Goal: Task Accomplishment & Management: Use online tool/utility

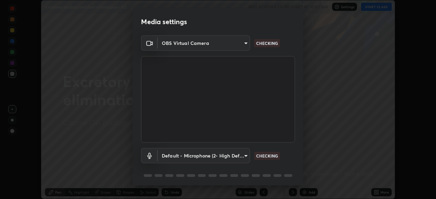
scroll to position [199, 436]
click at [244, 156] on body "Erase all Excretory product and their elimination - 05 WAS SCHEDULED TO START A…" at bounding box center [218, 99] width 436 height 199
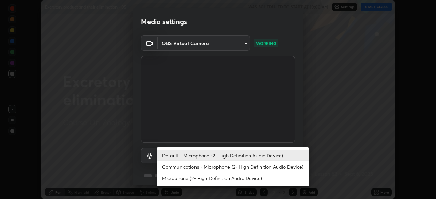
click at [250, 167] on li "Communications - Microphone (2- High Definition Audio Device)" at bounding box center [233, 166] width 152 height 11
type input "communications"
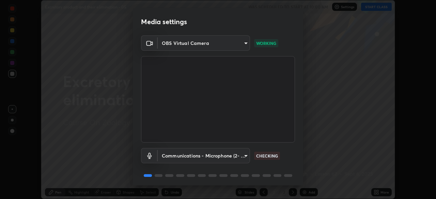
scroll to position [24, 0]
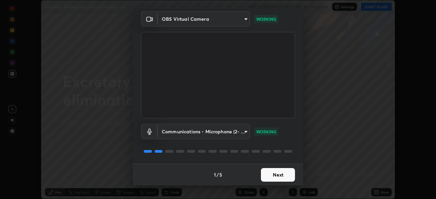
click at [276, 175] on button "Next" at bounding box center [278, 175] width 34 height 14
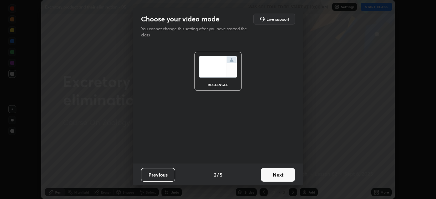
click at [279, 176] on button "Next" at bounding box center [278, 175] width 34 height 14
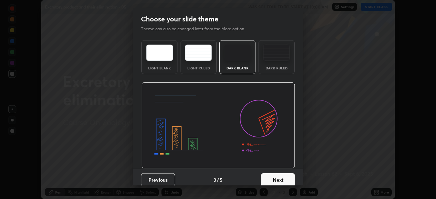
click at [281, 178] on button "Next" at bounding box center [278, 180] width 34 height 14
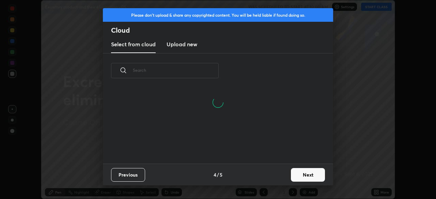
click at [300, 177] on button "Next" at bounding box center [308, 175] width 34 height 14
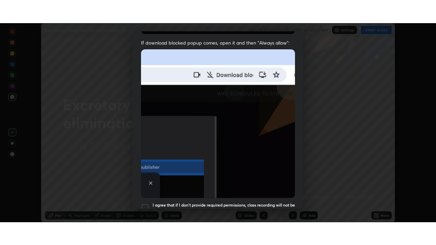
scroll to position [163, 0]
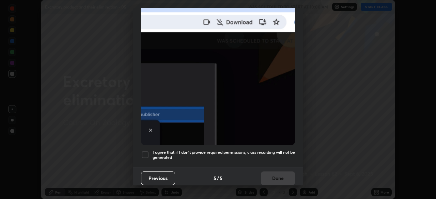
click at [271, 155] on h5 "I agree that if I don't provide required permissions, class recording will not …" at bounding box center [224, 155] width 142 height 11
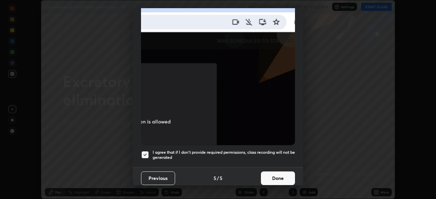
click at [273, 180] on button "Done" at bounding box center [278, 179] width 34 height 14
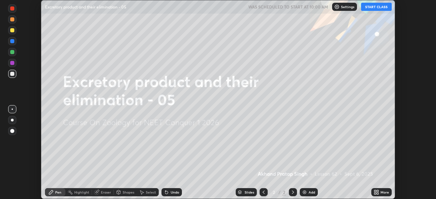
click at [374, 8] on button "START CLASS" at bounding box center [376, 7] width 31 height 8
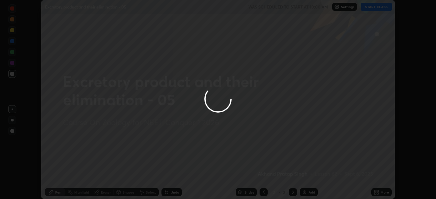
click at [375, 193] on div at bounding box center [218, 99] width 436 height 199
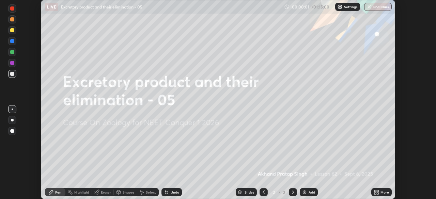
click at [375, 193] on icon at bounding box center [375, 194] width 2 height 2
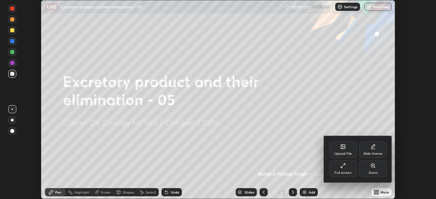
click at [342, 152] on div "Upload File" at bounding box center [343, 153] width 18 height 3
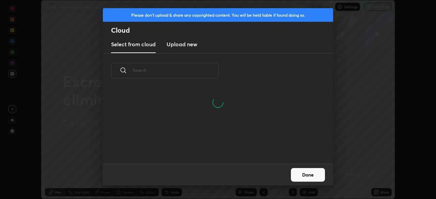
click at [184, 44] on h3 "Upload new" at bounding box center [182, 44] width 31 height 8
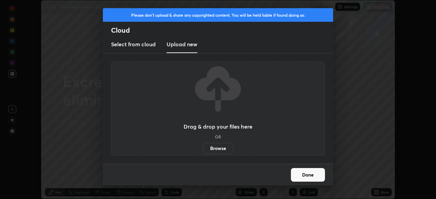
click at [214, 149] on label "Browse" at bounding box center [218, 148] width 30 height 11
click at [203, 149] on input "Browse" at bounding box center [203, 148] width 0 height 11
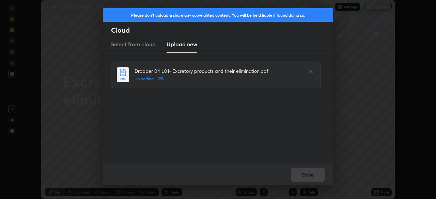
click at [311, 72] on icon at bounding box center [310, 71] width 5 height 5
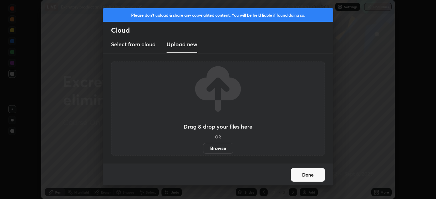
click at [309, 176] on button "Done" at bounding box center [308, 175] width 34 height 14
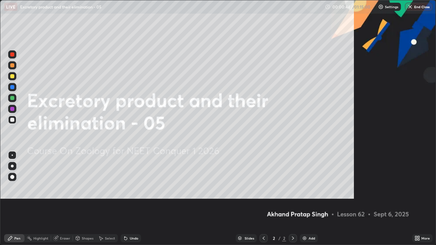
scroll to position [245, 436]
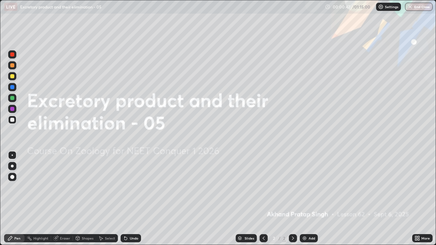
click at [416, 199] on icon at bounding box center [416, 237] width 2 height 2
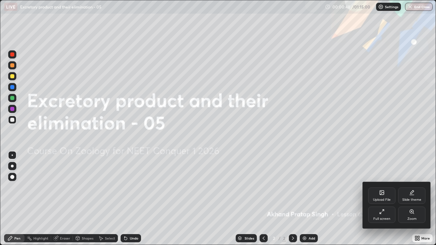
click at [378, 197] on div "Upload File" at bounding box center [381, 196] width 27 height 16
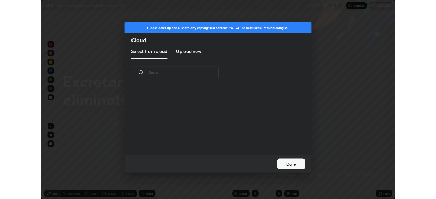
scroll to position [84, 219]
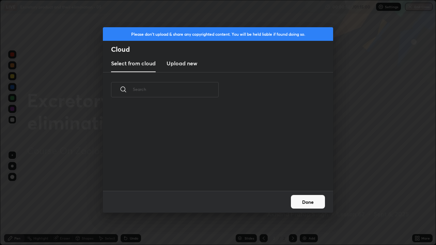
click at [184, 66] on h3 "Upload new" at bounding box center [182, 63] width 31 height 8
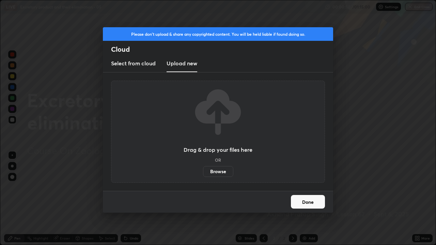
click at [217, 174] on label "Browse" at bounding box center [218, 171] width 30 height 11
click at [203, 174] on input "Browse" at bounding box center [203, 171] width 0 height 11
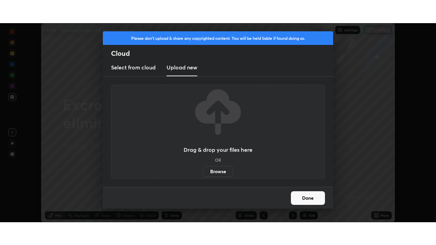
scroll to position [33856, 33619]
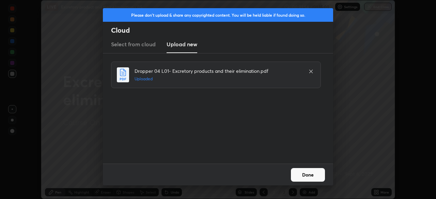
click at [316, 179] on button "Done" at bounding box center [308, 175] width 34 height 14
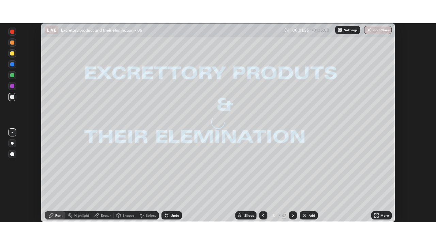
scroll to position [245, 436]
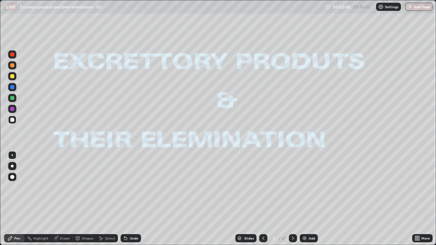
click at [425, 199] on div "More" at bounding box center [425, 238] width 9 height 3
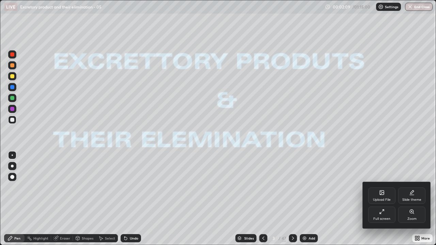
click at [425, 199] on div at bounding box center [218, 122] width 436 height 245
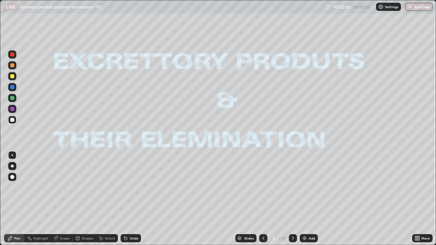
click at [248, 199] on div "Slides" at bounding box center [249, 238] width 10 height 3
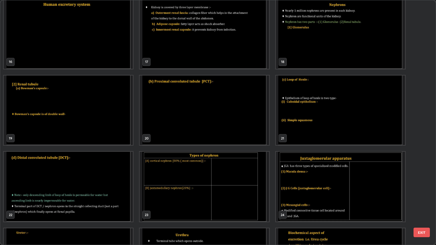
scroll to position [402, 0]
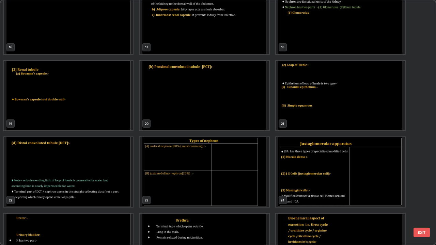
click at [96, 174] on img "grid" at bounding box center [68, 172] width 129 height 70
click at [97, 175] on img "grid" at bounding box center [68, 172] width 129 height 70
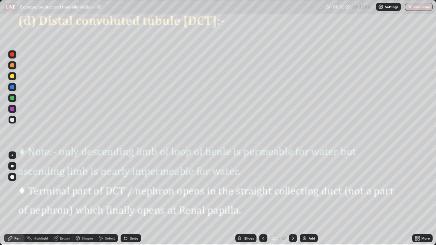
click at [13, 121] on div at bounding box center [12, 120] width 4 height 4
click at [292, 199] on icon at bounding box center [292, 238] width 5 height 5
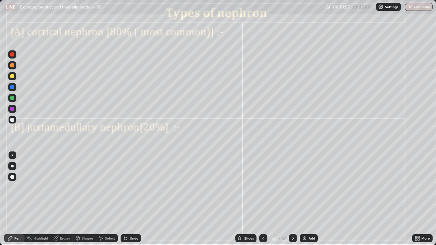
click at [263, 199] on icon at bounding box center [263, 238] width 5 height 5
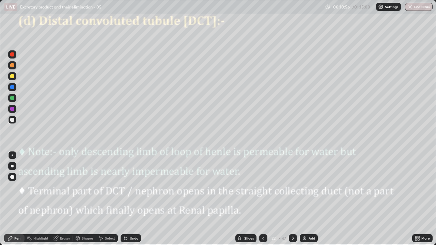
click at [305, 199] on img at bounding box center [304, 238] width 5 height 5
click at [15, 120] on div at bounding box center [12, 120] width 8 height 8
click at [13, 98] on div at bounding box center [12, 98] width 4 height 4
click at [15, 121] on div at bounding box center [12, 120] width 8 height 8
click at [133, 199] on div "Undo" at bounding box center [134, 238] width 9 height 3
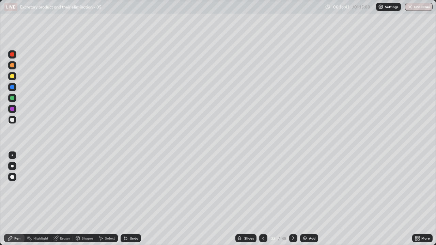
click at [290, 199] on icon at bounding box center [292, 238] width 5 height 5
click at [14, 89] on div at bounding box center [12, 87] width 4 height 4
click at [83, 199] on div "Shapes" at bounding box center [88, 238] width 12 height 3
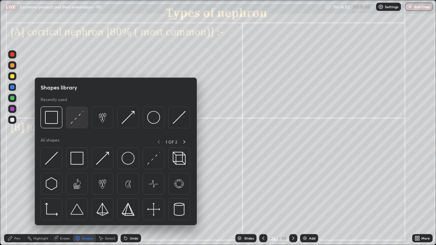
click at [77, 120] on img at bounding box center [76, 117] width 13 height 13
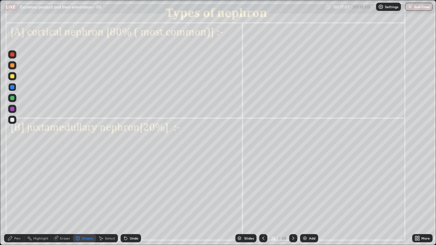
click at [13, 99] on div at bounding box center [12, 98] width 4 height 4
click at [17, 199] on div "Pen" at bounding box center [17, 238] width 6 height 3
click at [14, 67] on div at bounding box center [12, 65] width 8 height 8
click at [13, 109] on div at bounding box center [12, 109] width 4 height 4
click at [16, 97] on div at bounding box center [12, 98] width 8 height 8
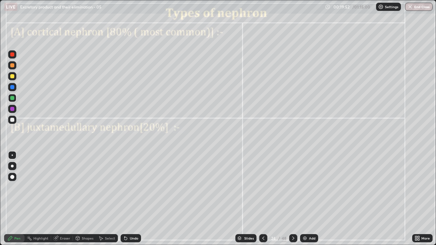
click at [14, 88] on div at bounding box center [12, 87] width 4 height 4
click at [12, 166] on div at bounding box center [12, 166] width 3 height 3
click at [133, 199] on div "Undo" at bounding box center [134, 238] width 9 height 3
click at [12, 155] on div at bounding box center [12, 155] width 1 height 1
click at [14, 122] on div at bounding box center [12, 120] width 8 height 8
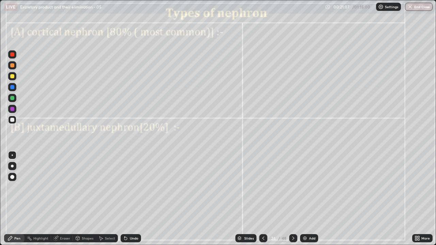
click at [13, 109] on div at bounding box center [12, 109] width 4 height 4
click at [131, 199] on div "Undo" at bounding box center [134, 238] width 9 height 3
click at [13, 120] on div at bounding box center [12, 120] width 4 height 4
click at [127, 199] on icon at bounding box center [125, 238] width 5 height 5
click at [127, 199] on div "Undo" at bounding box center [131, 238] width 20 height 8
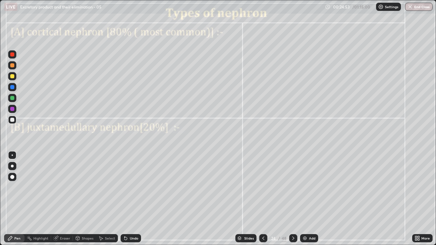
click at [14, 121] on div at bounding box center [12, 120] width 4 height 4
click at [13, 88] on div at bounding box center [12, 87] width 4 height 4
click at [124, 199] on icon at bounding box center [125, 238] width 3 height 3
click at [125, 199] on div "Undo" at bounding box center [131, 238] width 20 height 8
click at [11, 121] on div at bounding box center [12, 120] width 4 height 4
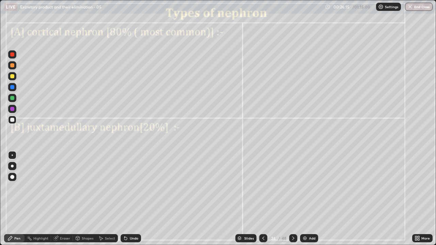
click at [14, 120] on div at bounding box center [12, 120] width 4 height 4
click at [125, 199] on icon at bounding box center [125, 238] width 3 height 3
click at [12, 98] on div at bounding box center [12, 98] width 4 height 4
click at [14, 121] on div at bounding box center [12, 120] width 4 height 4
click at [105, 199] on div "Select" at bounding box center [110, 238] width 10 height 3
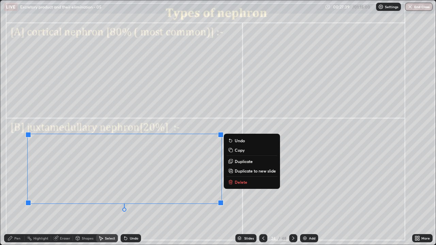
click at [167, 199] on div "0 ° Undo Copy Duplicate Duplicate to new slide Delete" at bounding box center [217, 122] width 435 height 245
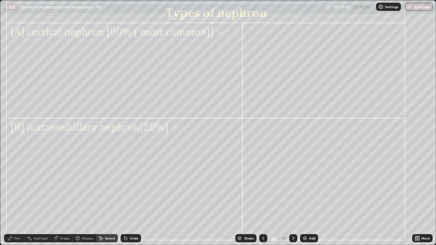
click at [16, 199] on div "Pen" at bounding box center [14, 238] width 20 height 8
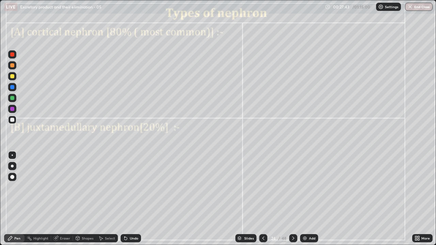
click at [12, 155] on div at bounding box center [12, 155] width 1 height 1
click at [13, 110] on div at bounding box center [12, 109] width 4 height 4
click at [13, 97] on div at bounding box center [12, 98] width 4 height 4
click at [132, 199] on div "Undo" at bounding box center [134, 238] width 9 height 3
click at [293, 199] on icon at bounding box center [292, 238] width 5 height 5
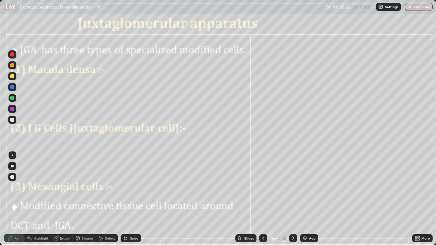
click at [14, 177] on div at bounding box center [12, 177] width 4 height 4
click at [13, 88] on div at bounding box center [12, 87] width 4 height 4
click at [13, 66] on div at bounding box center [12, 65] width 4 height 4
click at [89, 199] on div "Shapes" at bounding box center [88, 238] width 12 height 3
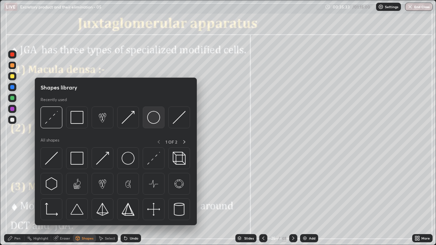
click at [154, 120] on img at bounding box center [153, 117] width 13 height 13
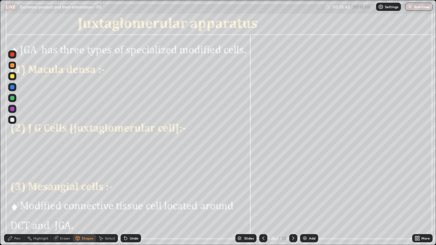
click at [17, 199] on div "Pen" at bounding box center [14, 238] width 20 height 8
click at [12, 110] on div at bounding box center [12, 109] width 4 height 4
click at [15, 155] on div at bounding box center [12, 155] width 8 height 8
click at [14, 66] on div at bounding box center [12, 65] width 4 height 4
click at [12, 167] on div at bounding box center [12, 166] width 3 height 3
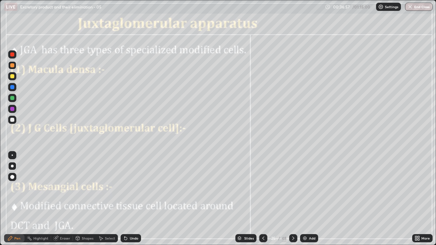
click at [15, 110] on div at bounding box center [12, 109] width 8 height 8
click at [12, 155] on div at bounding box center [12, 155] width 1 height 1
click at [13, 99] on div at bounding box center [12, 98] width 4 height 4
click at [12, 88] on div at bounding box center [12, 87] width 4 height 4
click at [12, 166] on div at bounding box center [12, 166] width 3 height 3
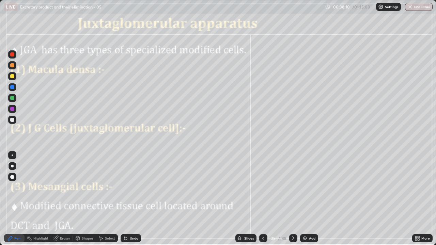
click at [13, 120] on div at bounding box center [12, 120] width 4 height 4
click at [12, 155] on div at bounding box center [12, 155] width 1 height 1
click at [14, 99] on div at bounding box center [12, 98] width 4 height 4
click at [15, 178] on div at bounding box center [12, 177] width 8 height 8
click at [15, 120] on div at bounding box center [12, 120] width 8 height 8
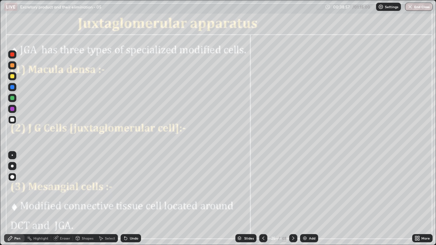
click at [15, 156] on div at bounding box center [12, 155] width 8 height 8
click at [16, 99] on div at bounding box center [12, 98] width 8 height 8
click at [15, 121] on div at bounding box center [12, 120] width 8 height 8
click at [130, 199] on div "Undo" at bounding box center [134, 238] width 9 height 3
click at [13, 109] on div at bounding box center [12, 109] width 4 height 4
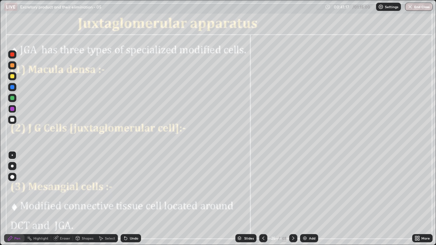
click at [15, 120] on div at bounding box center [12, 120] width 8 height 8
click at [12, 155] on div at bounding box center [12, 155] width 1 height 1
click at [16, 167] on div at bounding box center [12, 166] width 8 height 8
click at [15, 80] on div at bounding box center [12, 76] width 8 height 8
click at [15, 108] on div at bounding box center [12, 109] width 8 height 8
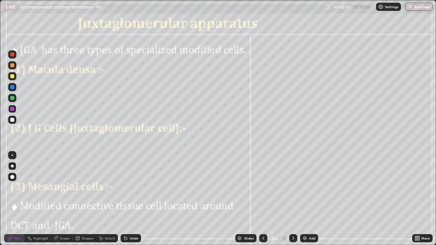
click at [15, 122] on div at bounding box center [12, 120] width 8 height 8
click at [13, 152] on div at bounding box center [12, 155] width 8 height 8
click at [13, 87] on div at bounding box center [12, 87] width 4 height 4
click at [293, 199] on icon at bounding box center [292, 238] width 5 height 5
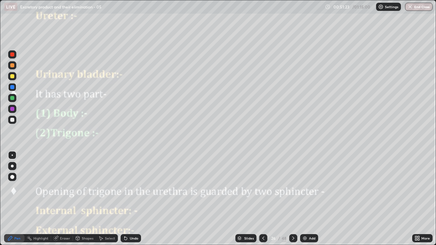
click at [12, 155] on div at bounding box center [12, 155] width 1 height 1
click at [13, 120] on div at bounding box center [12, 120] width 4 height 4
click at [14, 65] on div at bounding box center [12, 65] width 4 height 4
click at [13, 88] on div at bounding box center [12, 87] width 4 height 4
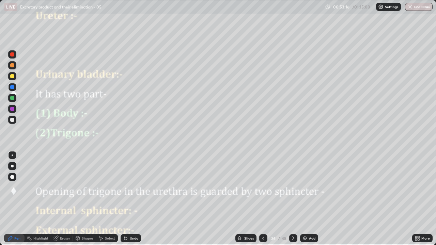
click at [13, 67] on div at bounding box center [12, 65] width 4 height 4
click at [132, 199] on div "Undo" at bounding box center [134, 238] width 9 height 3
click at [132, 199] on div "Undo" at bounding box center [131, 238] width 20 height 8
click at [132, 199] on div "Undo" at bounding box center [134, 238] width 9 height 3
click at [131, 199] on div "Undo" at bounding box center [134, 238] width 9 height 3
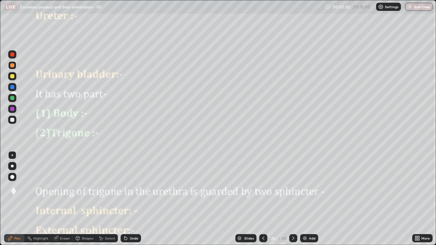
click at [131, 199] on div "Undo" at bounding box center [134, 238] width 9 height 3
click at [130, 199] on div "Undo" at bounding box center [134, 238] width 9 height 3
click at [131, 199] on div "Undo" at bounding box center [134, 238] width 9 height 3
click at [132, 199] on div "Undo" at bounding box center [134, 238] width 9 height 3
click at [133, 199] on div "Undo" at bounding box center [134, 238] width 9 height 3
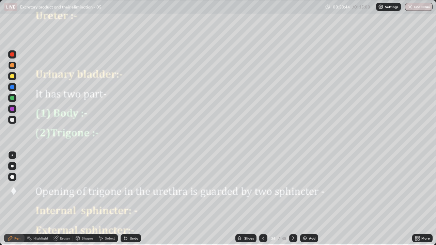
click at [132, 199] on div "Undo" at bounding box center [134, 238] width 9 height 3
click at [133, 199] on div "Undo" at bounding box center [134, 238] width 9 height 3
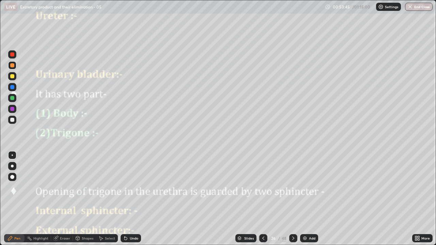
click at [133, 199] on div "Undo" at bounding box center [134, 238] width 9 height 3
click at [133, 199] on div "Undo" at bounding box center [131, 238] width 20 height 8
click at [135, 199] on div "Undo" at bounding box center [134, 238] width 9 height 3
click at [12, 177] on div at bounding box center [12, 177] width 4 height 4
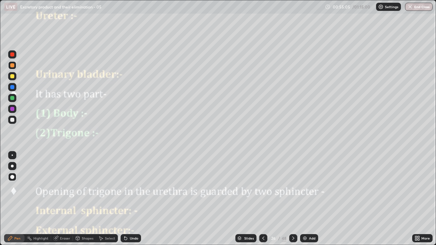
click at [13, 68] on div at bounding box center [12, 65] width 8 height 8
click at [12, 87] on div at bounding box center [12, 87] width 4 height 4
click at [12, 155] on div at bounding box center [12, 155] width 1 height 1
click at [13, 109] on div at bounding box center [12, 109] width 4 height 4
click at [14, 79] on div at bounding box center [12, 76] width 8 height 8
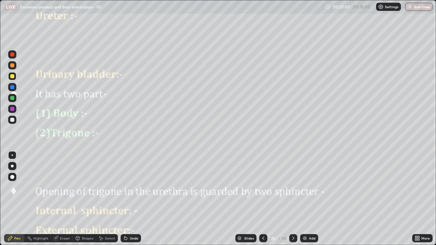
click at [11, 176] on div at bounding box center [12, 177] width 4 height 4
click at [13, 98] on div at bounding box center [12, 98] width 4 height 4
click at [13, 56] on div at bounding box center [12, 54] width 4 height 4
click at [12, 155] on div at bounding box center [12, 155] width 1 height 1
click at [14, 119] on div at bounding box center [12, 120] width 4 height 4
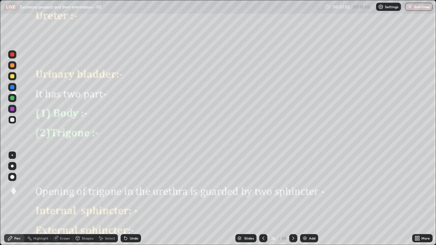
click at [12, 166] on div at bounding box center [12, 166] width 3 height 3
click at [14, 100] on div at bounding box center [12, 98] width 8 height 8
click at [13, 109] on div at bounding box center [12, 109] width 4 height 4
click at [12, 155] on div at bounding box center [12, 155] width 1 height 1
click at [13, 122] on div at bounding box center [12, 120] width 8 height 8
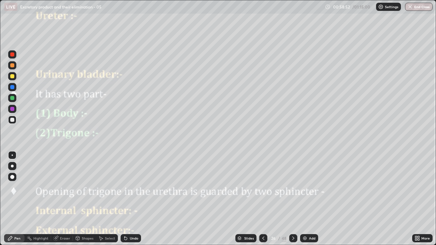
click at [15, 88] on div at bounding box center [12, 87] width 8 height 8
click at [134, 199] on div "Undo" at bounding box center [131, 238] width 20 height 8
click at [14, 120] on div at bounding box center [12, 120] width 4 height 4
click at [15, 88] on div at bounding box center [12, 87] width 8 height 8
click at [16, 122] on div at bounding box center [12, 120] width 8 height 8
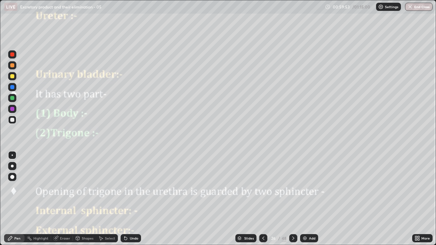
click at [340, 199] on div "Slides 26 / 48 Add" at bounding box center [276, 239] width 271 height 14
click at [358, 199] on div "Slides 26 / 48 Add" at bounding box center [276, 239] width 271 height 14
click at [13, 99] on div at bounding box center [12, 98] width 4 height 4
click at [13, 77] on div at bounding box center [12, 76] width 4 height 4
click at [125, 199] on icon at bounding box center [125, 238] width 3 height 3
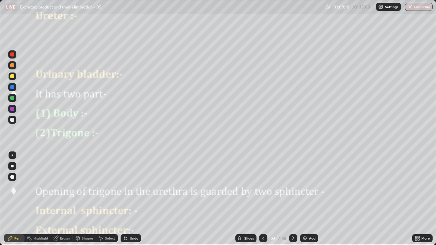
click at [412, 9] on img "button" at bounding box center [409, 6] width 5 height 5
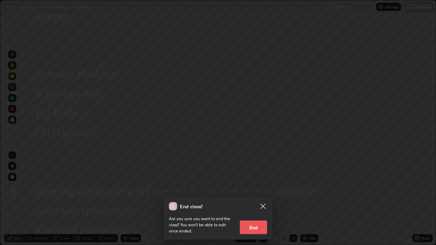
click at [241, 169] on div "End class? Are you sure you want to end the class? You won’t be able to edit on…" at bounding box center [218, 122] width 436 height 245
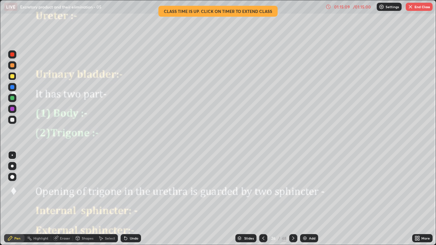
click at [411, 9] on img "button" at bounding box center [410, 6] width 5 height 5
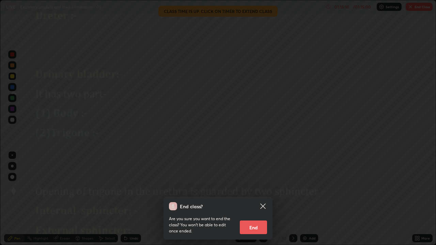
click at [254, 199] on button "End" at bounding box center [253, 228] width 27 height 14
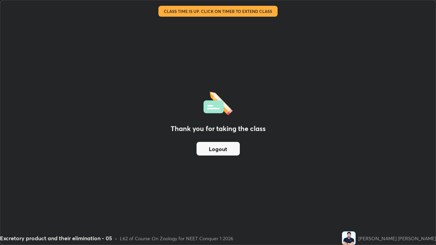
click at [220, 148] on button "Logout" at bounding box center [217, 149] width 43 height 14
